Goal: Task Accomplishment & Management: Manage account settings

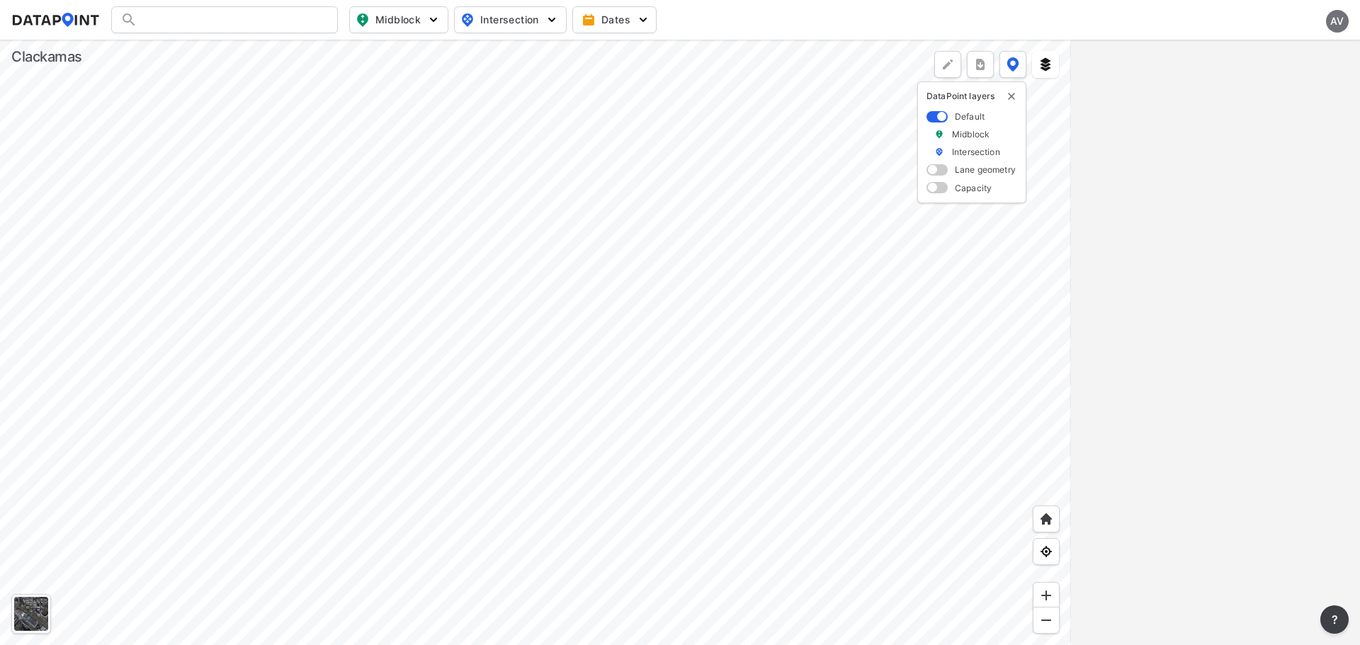
click at [1337, 23] on div "AV" at bounding box center [1337, 21] width 23 height 23
click at [1273, 83] on p "Log out" at bounding box center [1289, 82] width 119 height 26
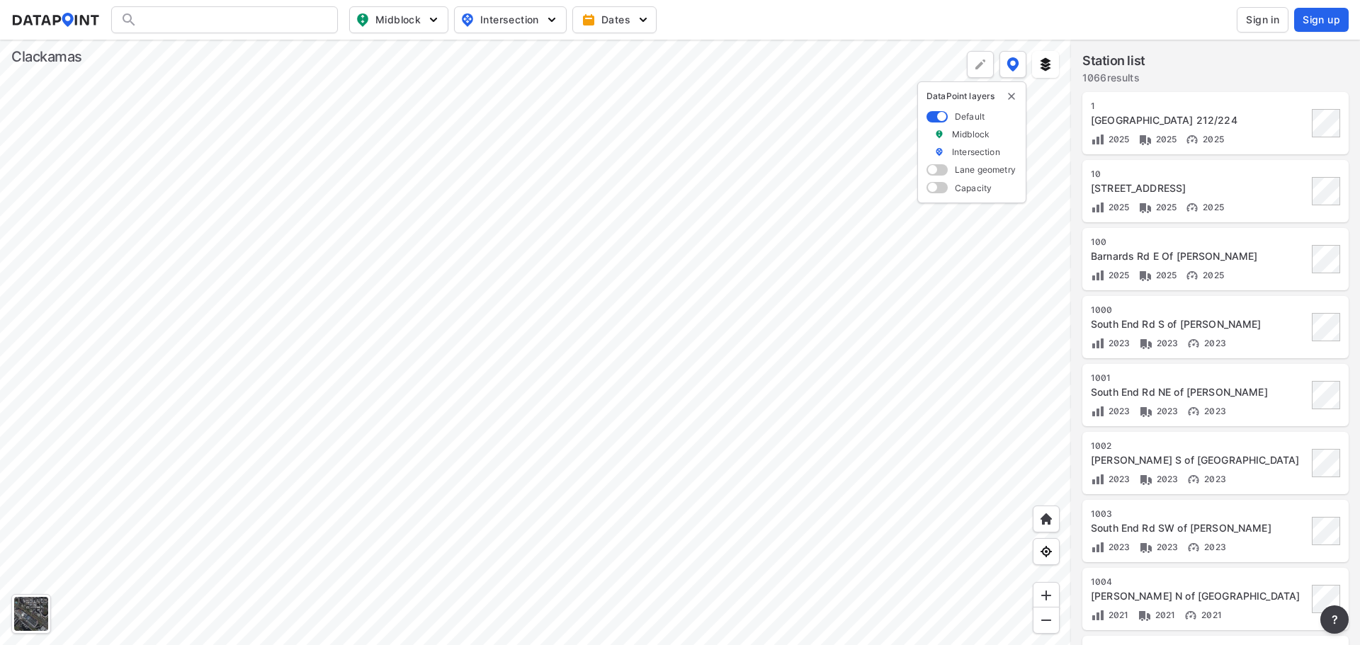
click at [1276, 23] on span "Sign in" at bounding box center [1262, 20] width 33 height 14
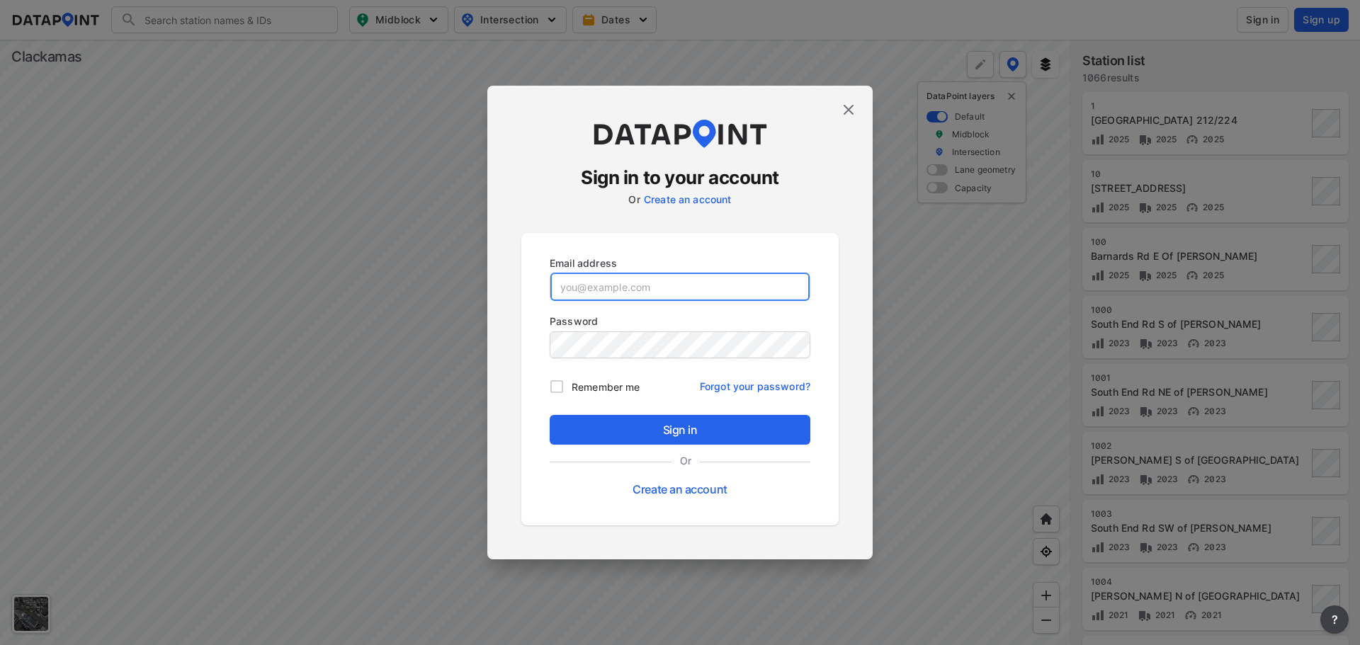
type input "[EMAIL_ADDRESS][DOMAIN_NAME]"
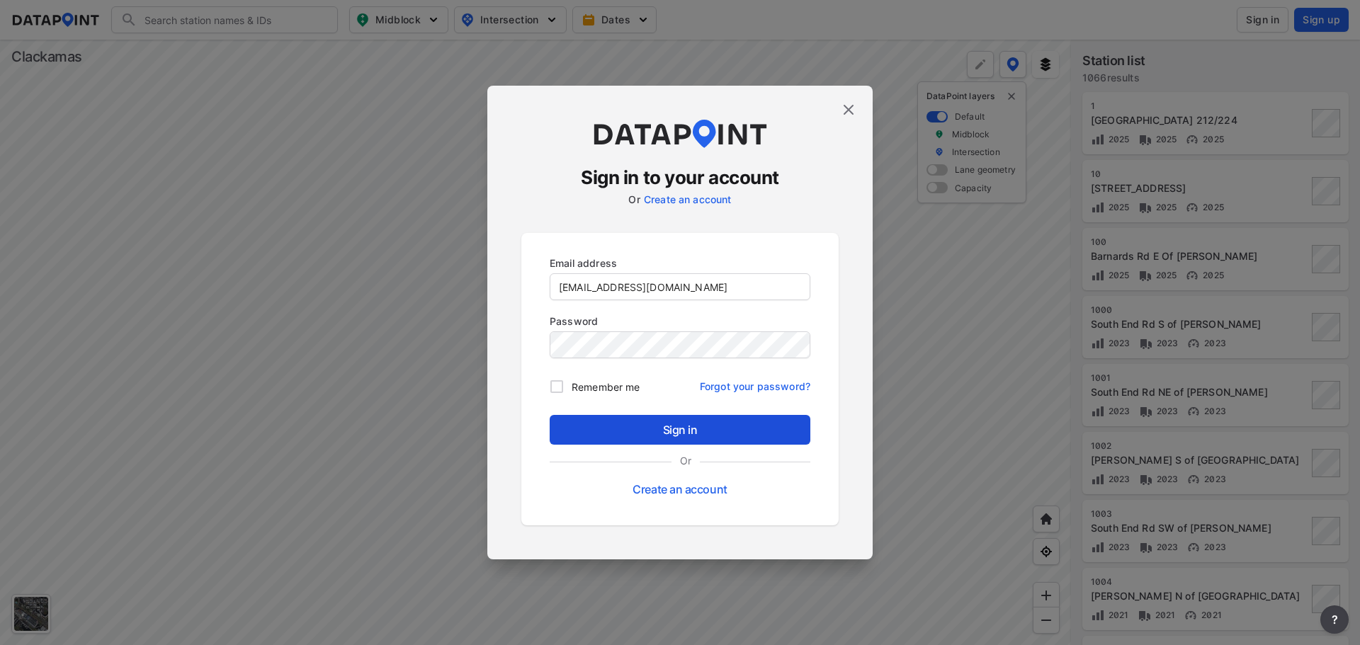
click at [669, 419] on button "Sign in" at bounding box center [680, 430] width 261 height 30
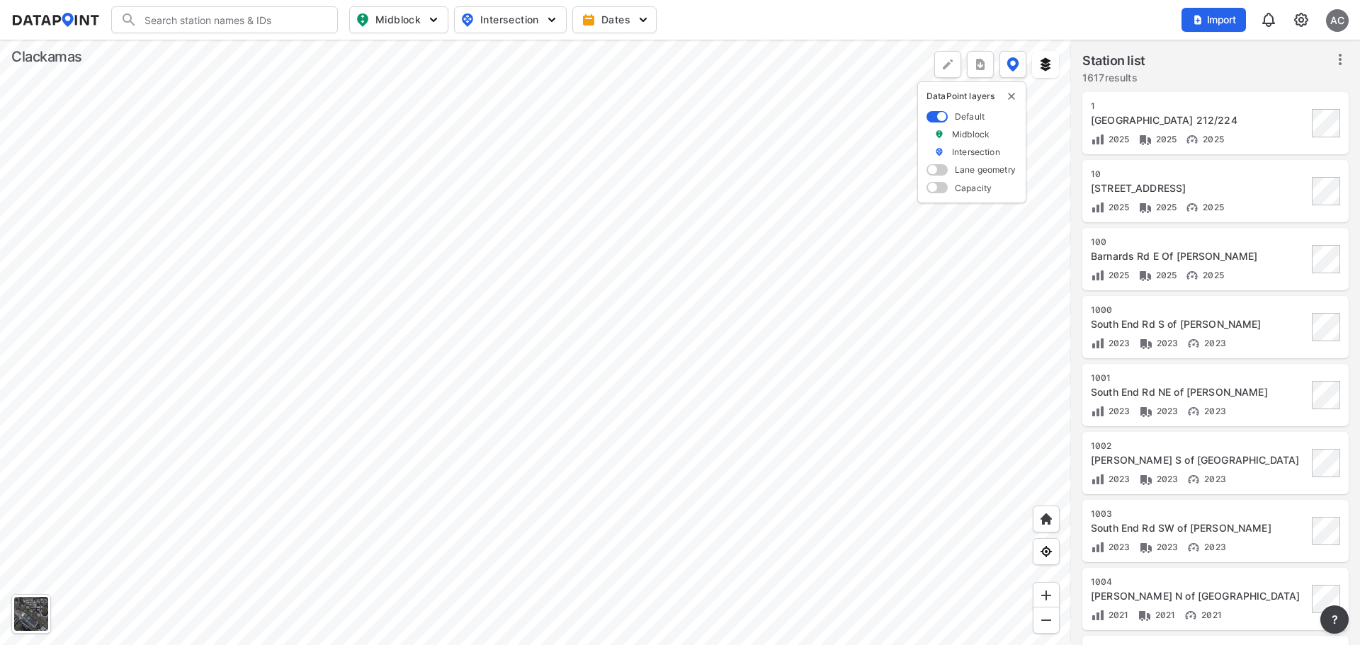
click at [1297, 23] on img at bounding box center [1301, 19] width 17 height 17
click at [1255, 57] on link "Data management" at bounding box center [1240, 54] width 122 height 14
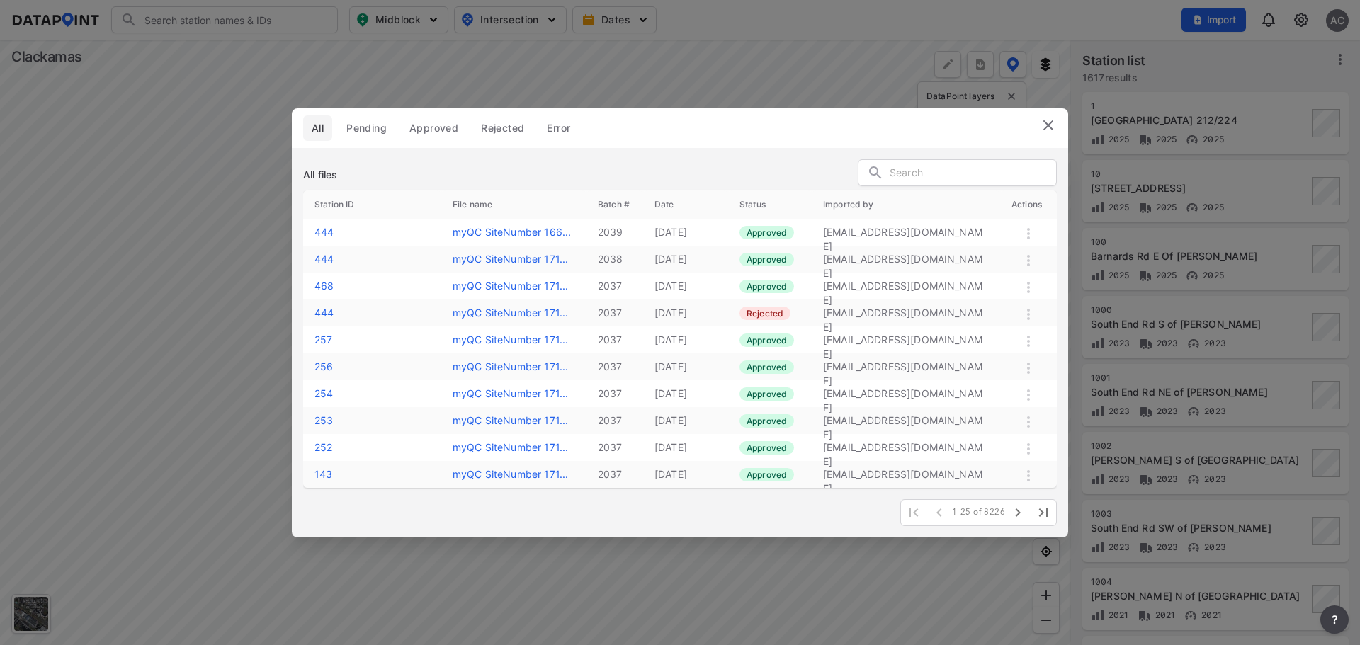
click at [927, 178] on input "text" at bounding box center [973, 173] width 166 height 21
type input "157186"
click at [1024, 511] on icon "button" at bounding box center [1017, 512] width 17 height 17
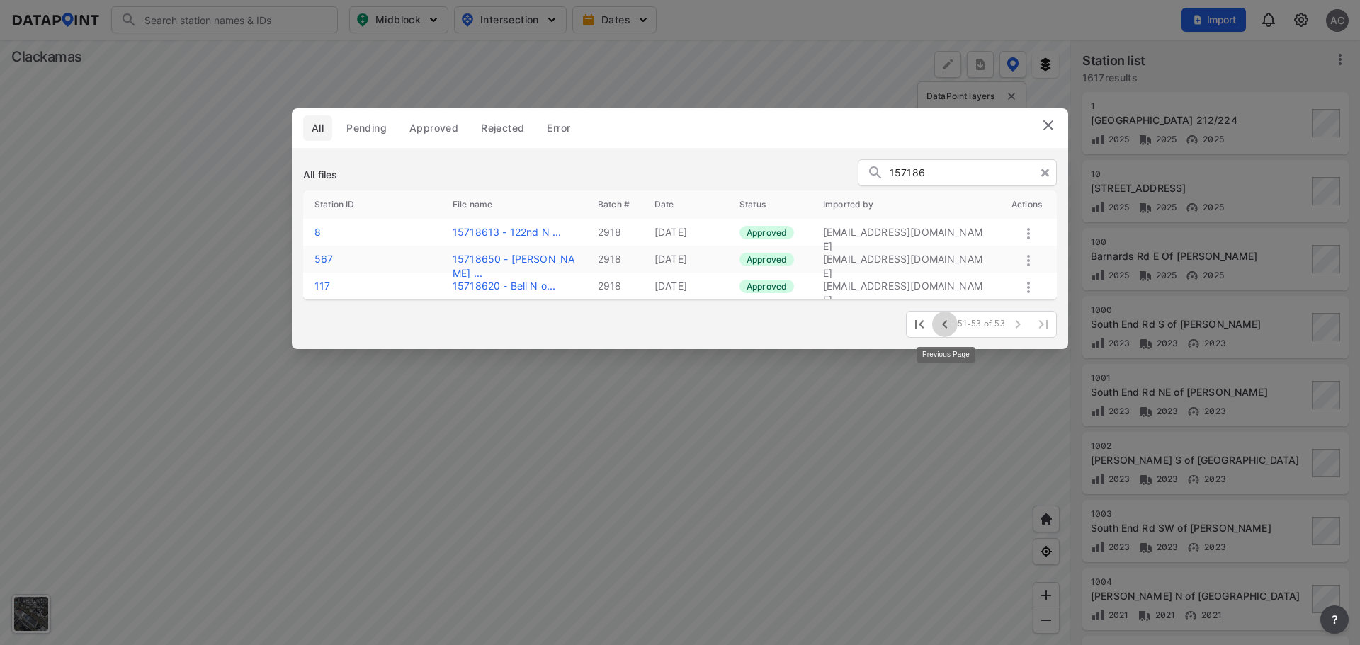
click at [949, 328] on icon "button" at bounding box center [945, 324] width 17 height 17
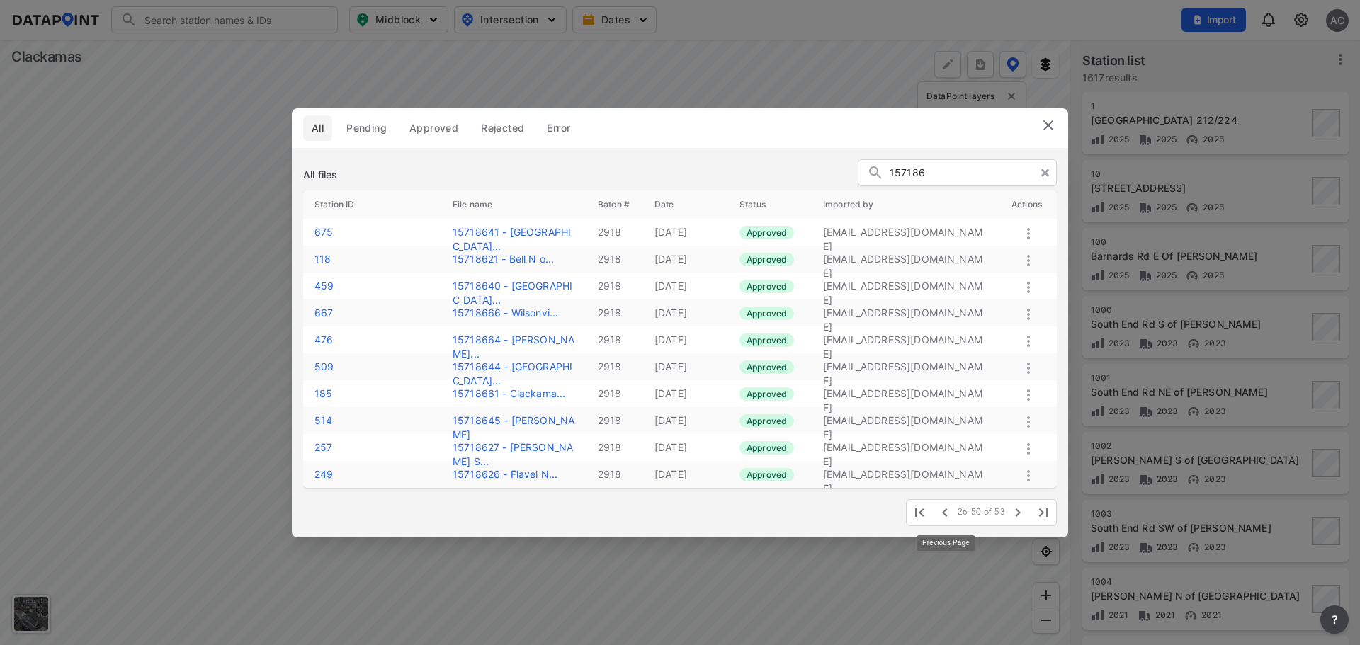
click at [946, 508] on icon "button" at bounding box center [945, 512] width 17 height 17
click at [907, 123] on header "All Pending Approved Rejected Error" at bounding box center [680, 128] width 776 height 40
click at [1014, 513] on icon "button" at bounding box center [1017, 512] width 17 height 17
click at [1020, 515] on icon "button" at bounding box center [1017, 512] width 17 height 17
